Goal: Task Accomplishment & Management: Manage account settings

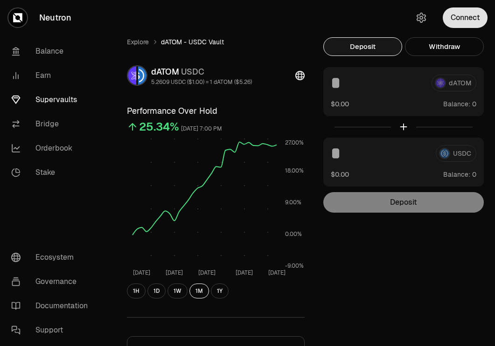
click at [475, 17] on button "Connect" at bounding box center [465, 17] width 45 height 21
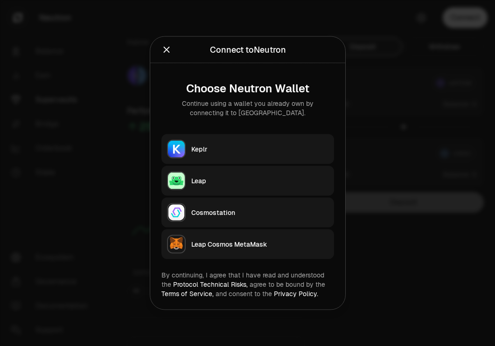
click at [231, 141] on button "Keplr" at bounding box center [248, 149] width 173 height 30
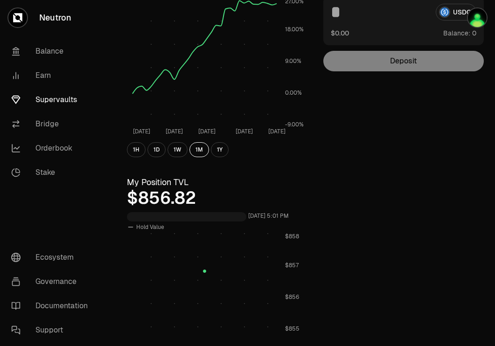
scroll to position [325, 0]
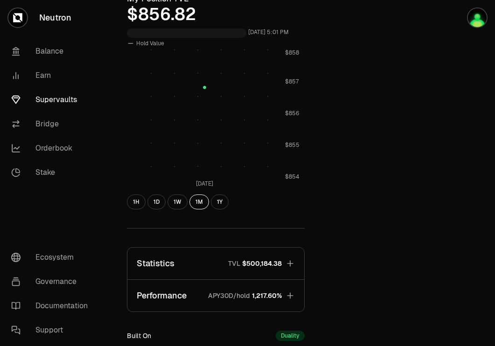
click at [51, 106] on link "Supervaults" at bounding box center [52, 100] width 97 height 24
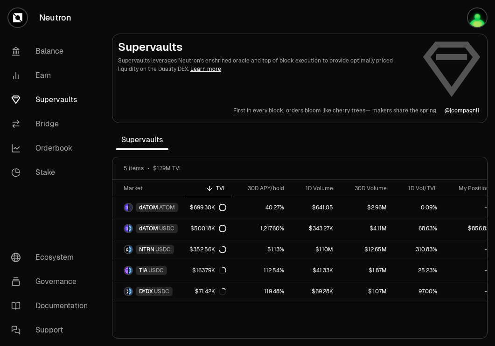
click at [65, 100] on link "Supervaults" at bounding box center [52, 100] width 97 height 24
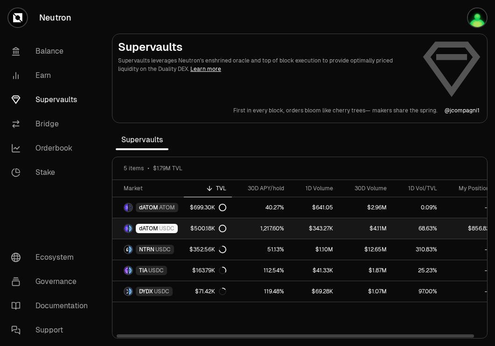
click at [162, 235] on link "dATOM USDC" at bounding box center [148, 229] width 71 height 21
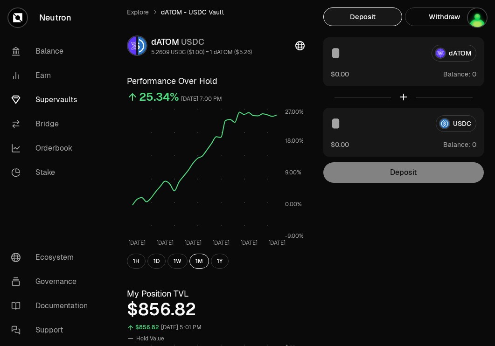
scroll to position [14, 0]
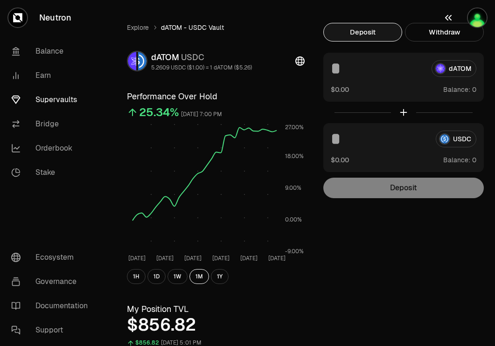
click at [461, 35] on button "button" at bounding box center [466, 17] width 60 height 35
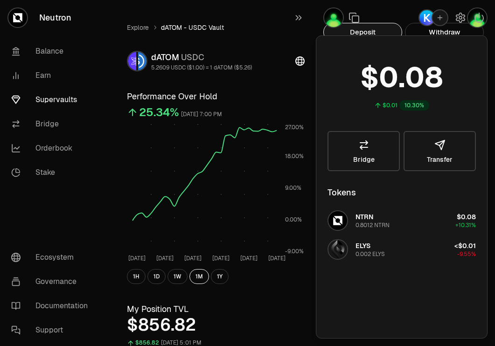
click at [274, 28] on ol "Explore dATOM - USDC Vault" at bounding box center [216, 27] width 178 height 9
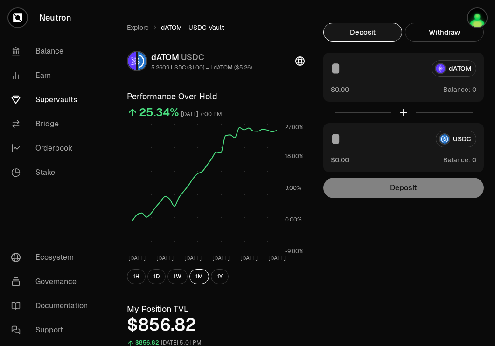
click at [444, 34] on div at bounding box center [466, 17] width 60 height 35
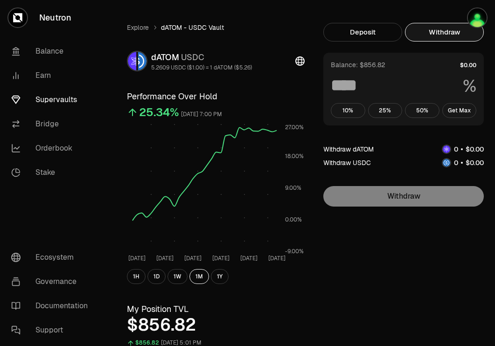
click at [430, 35] on button "Withdraw" at bounding box center [444, 32] width 79 height 19
click at [454, 106] on button "Get Max" at bounding box center [460, 110] width 35 height 15
type input "***"
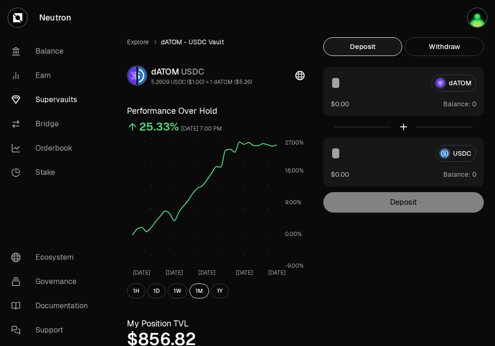
scroll to position [1, 0]
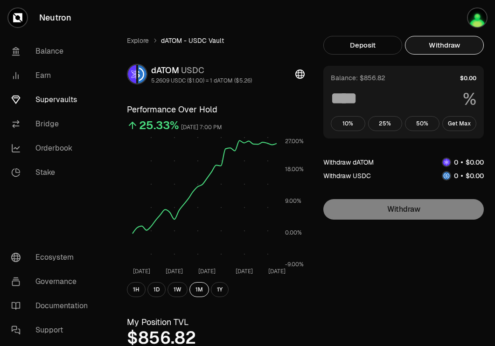
click at [422, 38] on button "Withdraw" at bounding box center [444, 45] width 79 height 19
click at [462, 124] on button "Get Max" at bounding box center [460, 123] width 35 height 15
type input "***"
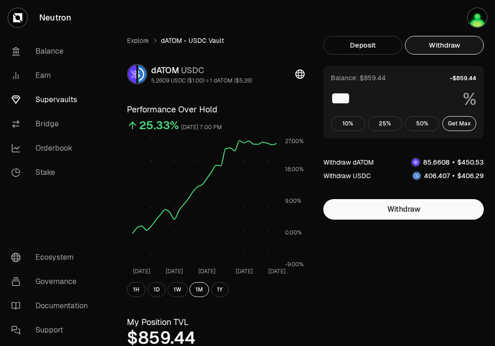
click at [60, 99] on link "Supervaults" at bounding box center [52, 100] width 97 height 24
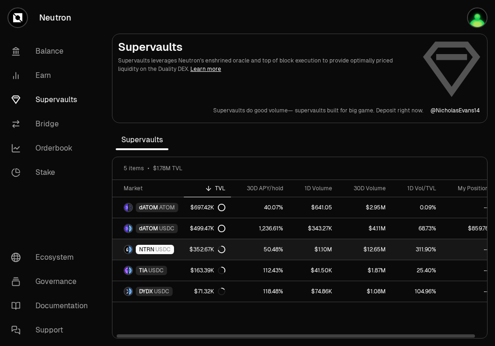
scroll to position [0, 8]
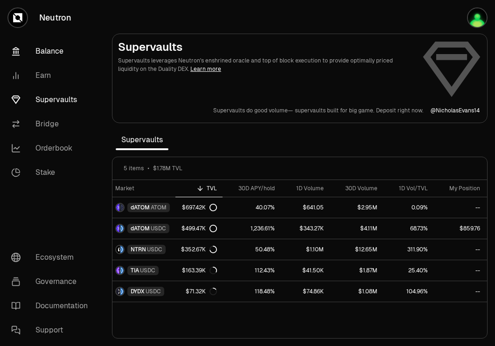
click at [49, 53] on link "Balance" at bounding box center [52, 51] width 97 height 24
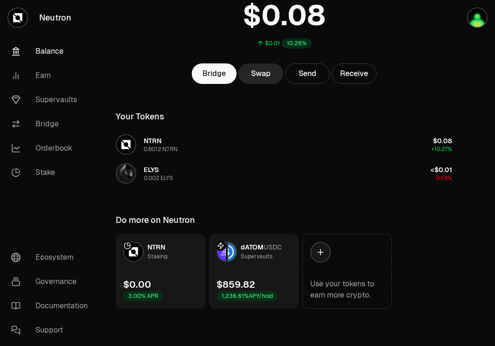
scroll to position [74, 0]
click at [53, 97] on link "Supervaults" at bounding box center [52, 100] width 97 height 24
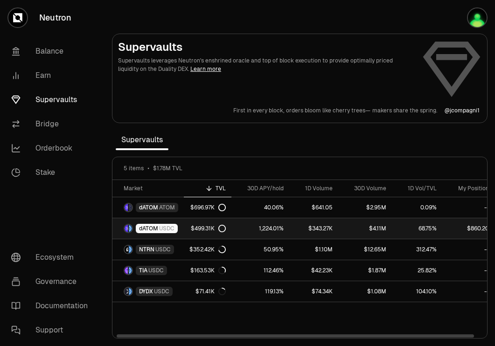
click at [238, 228] on link "1,224.01%" at bounding box center [261, 229] width 58 height 21
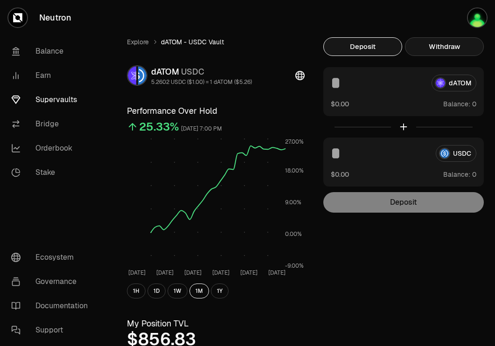
click at [456, 51] on button "Withdraw" at bounding box center [444, 46] width 79 height 19
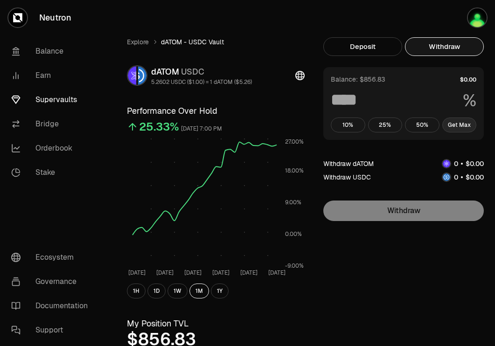
click at [467, 125] on button "Get Max" at bounding box center [460, 125] width 35 height 15
type input "***"
